Goal: Task Accomplishment & Management: Manage account settings

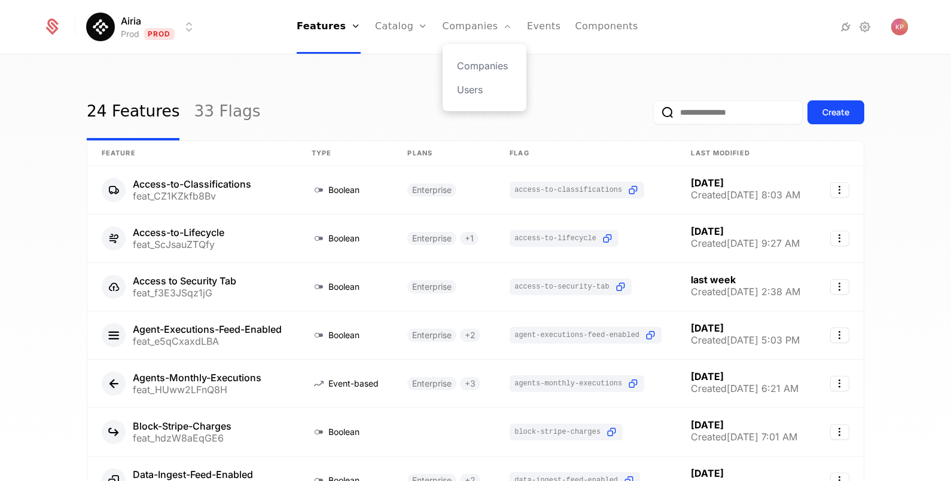
click at [472, 53] on div "Companies Users" at bounding box center [485, 77] width 84 height 67
click at [473, 60] on link "Companies" at bounding box center [484, 66] width 55 height 14
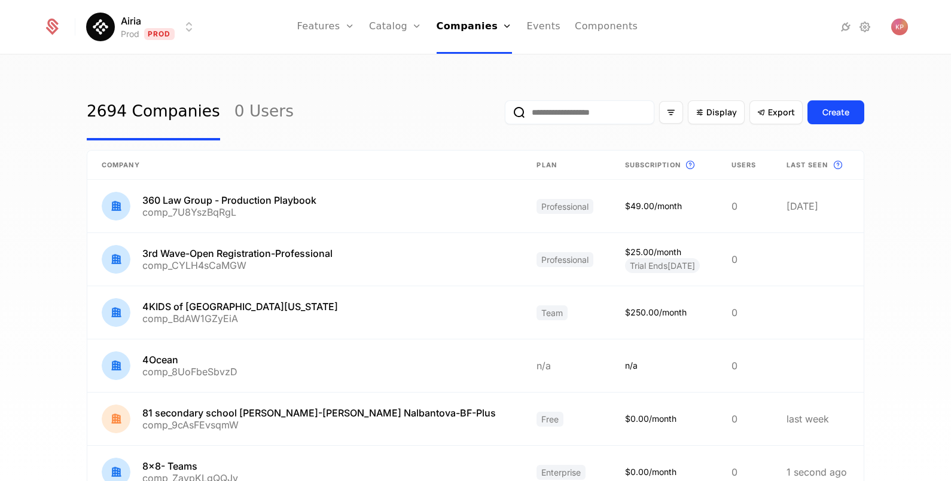
click at [550, 115] on input "email" at bounding box center [580, 112] width 150 height 24
paste input "**********"
type input "**********"
click at [505, 115] on button "submit" at bounding box center [505, 115] width 0 height 0
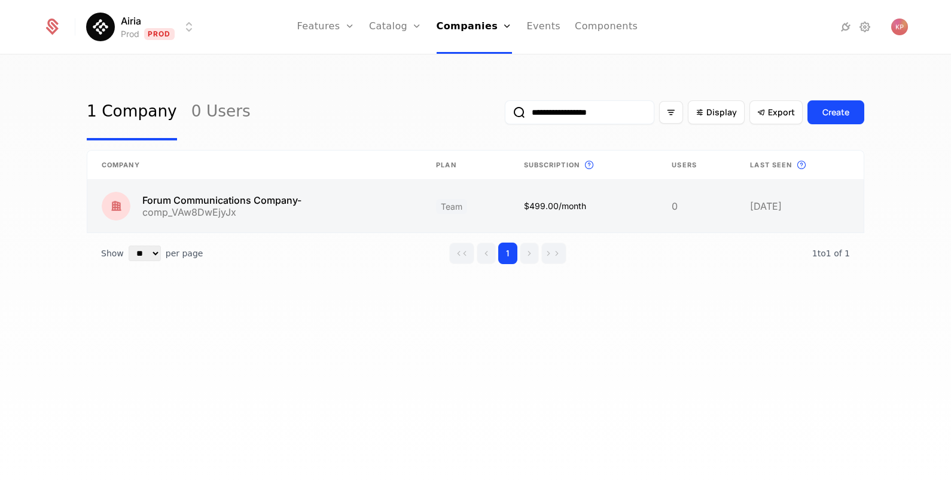
click at [343, 206] on link at bounding box center [254, 206] width 334 height 53
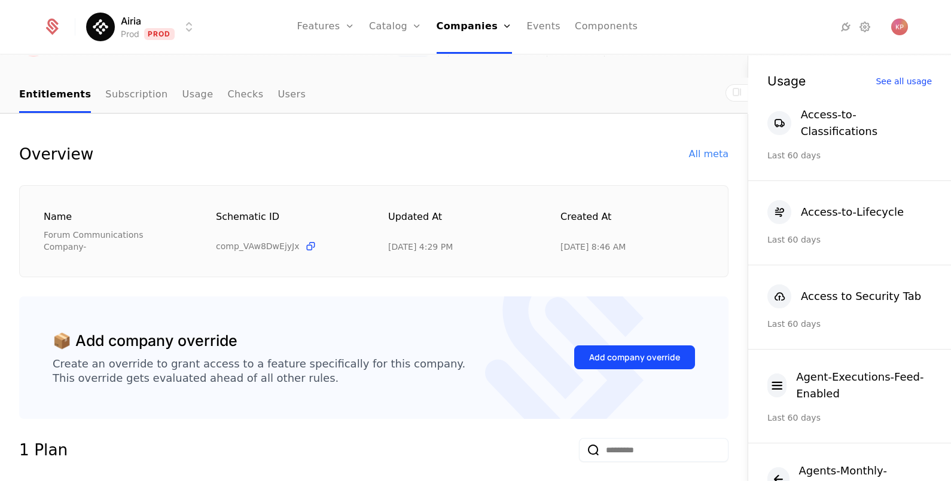
scroll to position [149, 0]
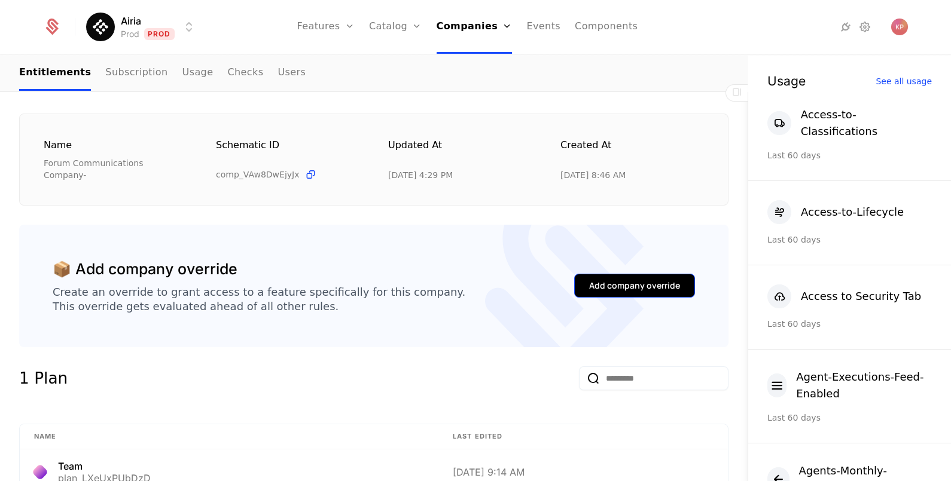
click at [631, 274] on button "Add company override" at bounding box center [634, 286] width 121 height 24
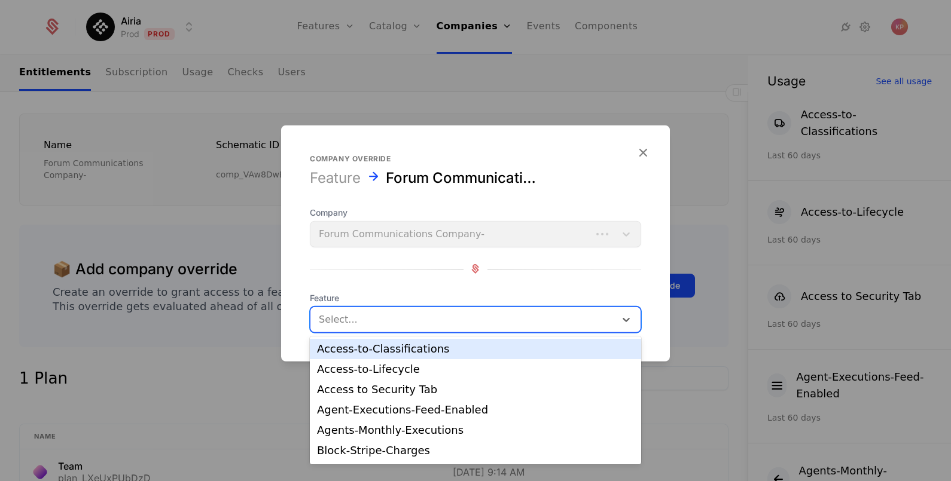
click at [472, 321] on div at bounding box center [463, 319] width 288 height 17
type input "*"
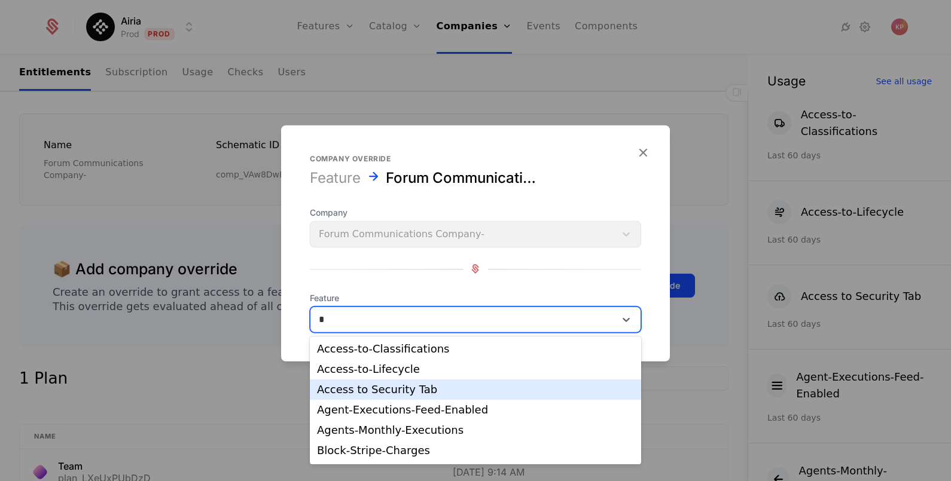
drag, startPoint x: 423, startPoint y: 388, endPoint x: 476, endPoint y: 386, distance: 53.3
click at [423, 388] on div "Access to Security Tab" at bounding box center [475, 390] width 317 height 11
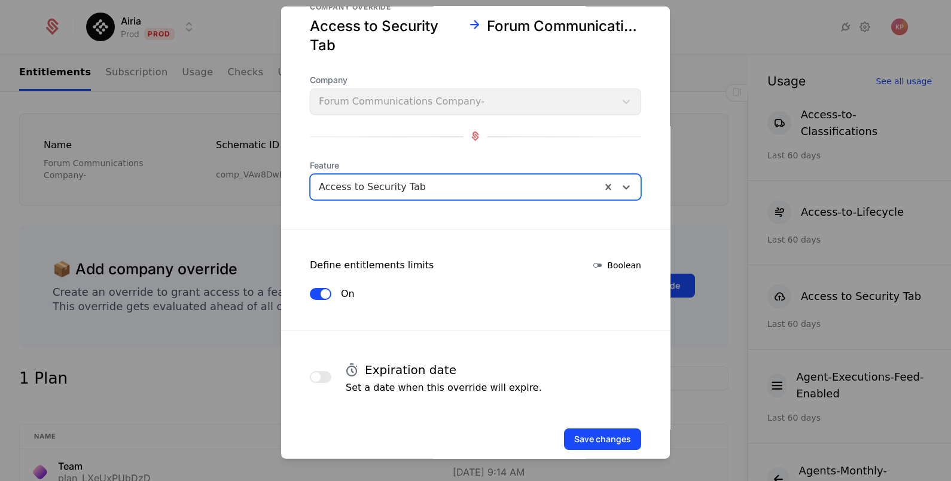
scroll to position [51, 0]
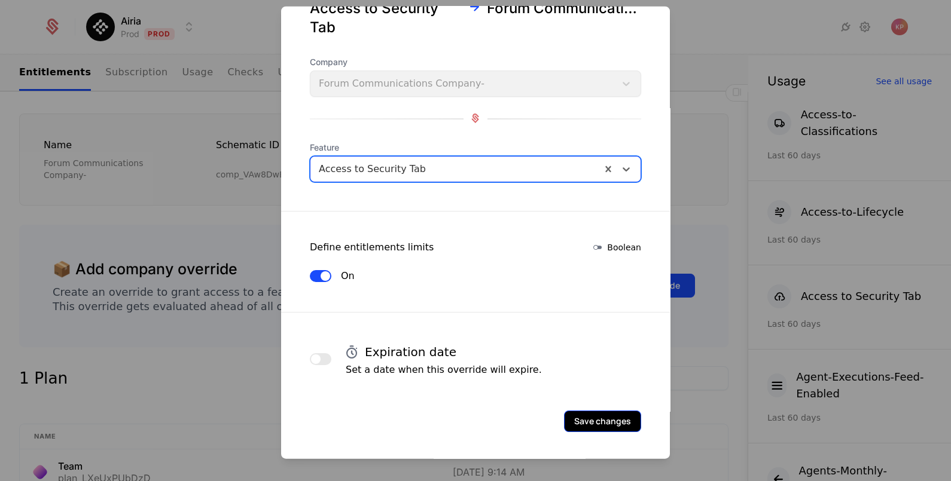
click at [582, 410] on button "Save changes" at bounding box center [602, 421] width 77 height 22
